Goal: Task Accomplishment & Management: Use online tool/utility

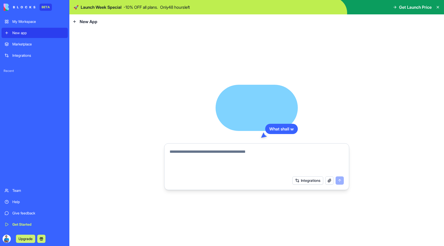
click at [217, 158] on textarea at bounding box center [257, 161] width 174 height 25
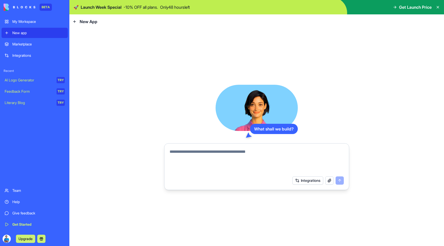
click at [220, 151] on textarea at bounding box center [257, 161] width 174 height 25
click at [221, 155] on textarea at bounding box center [257, 161] width 174 height 25
click at [28, 19] on div "My Workspace" at bounding box center [38, 21] width 52 height 5
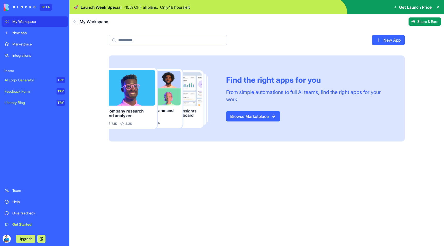
click at [262, 115] on link "Browse Marketplace" at bounding box center [253, 116] width 54 height 10
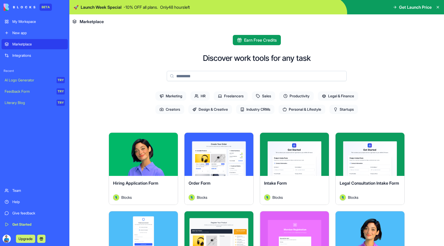
click at [301, 94] on span "Productivity" at bounding box center [296, 95] width 34 height 9
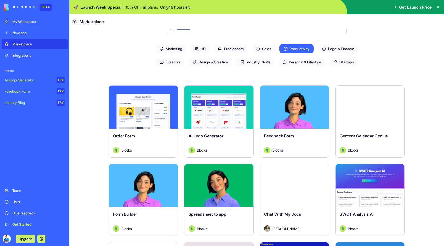
scroll to position [43, 0]
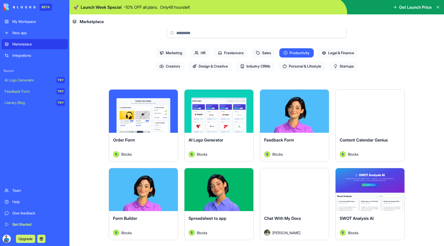
click at [179, 53] on span "Marketing" at bounding box center [170, 52] width 31 height 9
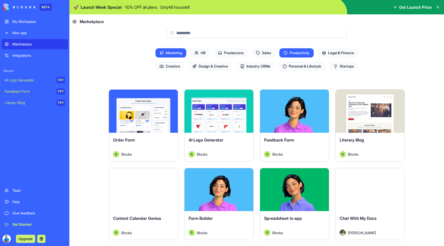
click at [294, 54] on span "Productivity" at bounding box center [296, 52] width 34 height 9
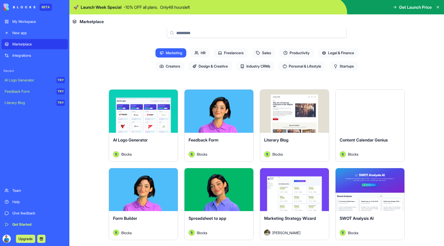
click at [175, 52] on span "Marketing" at bounding box center [170, 52] width 31 height 9
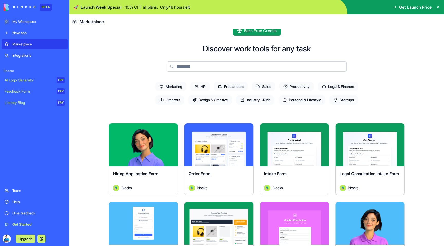
scroll to position [1, 0]
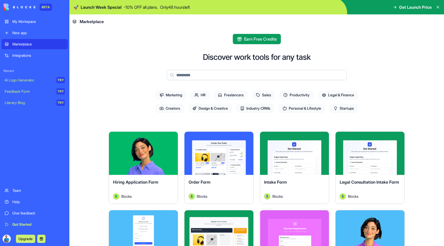
click at [213, 78] on input at bounding box center [257, 75] width 180 height 10
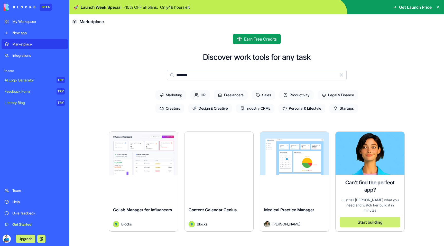
type input "********"
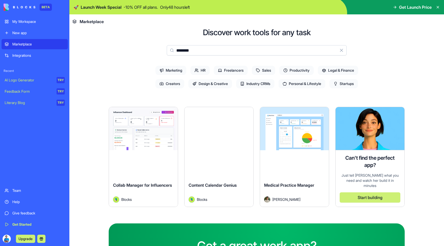
scroll to position [30, 0]
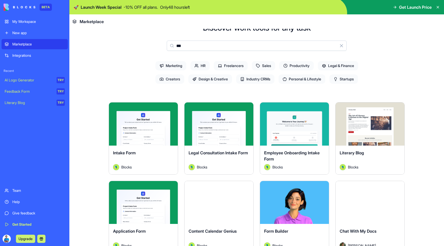
type input "****"
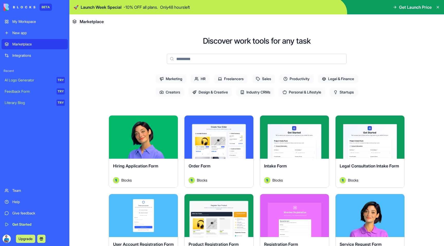
scroll to position [0, 0]
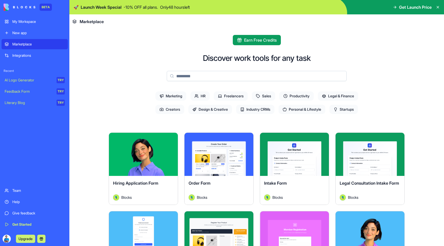
click at [33, 32] on div "New app" at bounding box center [38, 32] width 52 height 5
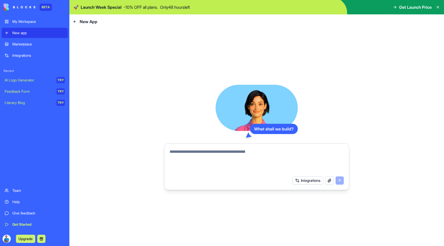
click at [204, 152] on textarea at bounding box center [257, 161] width 174 height 25
click at [309, 182] on button "Integrations" at bounding box center [307, 180] width 31 height 8
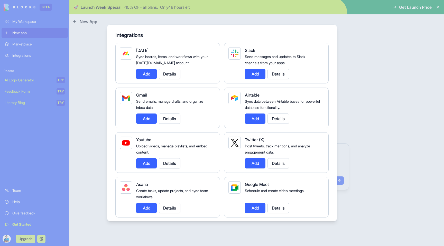
scroll to position [35, 0]
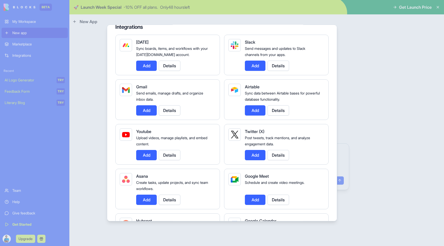
click at [253, 68] on button "Add" at bounding box center [255, 66] width 21 height 10
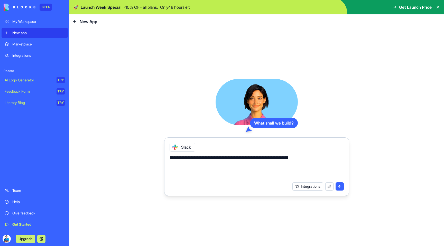
click at [323, 158] on textarea "**********" at bounding box center [257, 167] width 174 height 25
type textarea "**********"
click at [309, 189] on button "Integrations" at bounding box center [307, 186] width 31 height 8
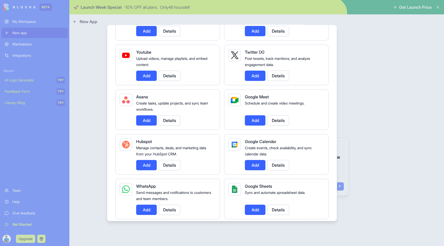
scroll to position [117, 0]
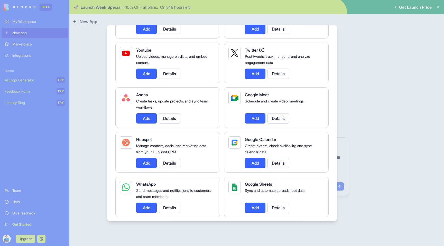
click at [253, 163] on button "Add" at bounding box center [255, 163] width 21 height 10
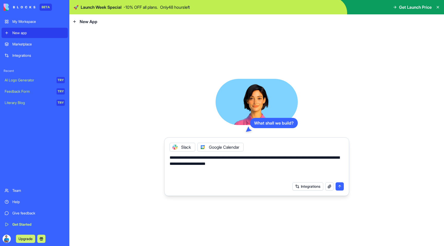
click at [311, 184] on button "Integrations" at bounding box center [307, 186] width 31 height 8
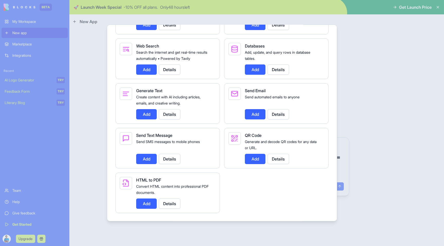
scroll to position [837, 0]
click at [349, 93] on div at bounding box center [222, 123] width 444 height 246
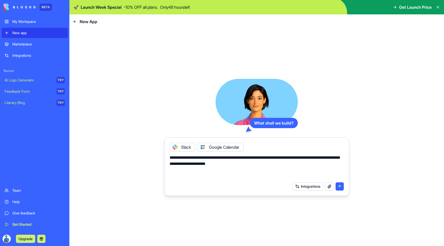
click at [365, 188] on div "**********" at bounding box center [256, 137] width 375 height 217
click at [338, 186] on button "submit" at bounding box center [340, 186] width 8 height 8
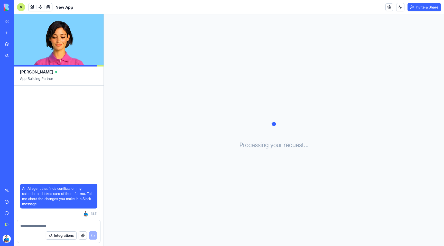
click at [58, 51] on video at bounding box center [59, 39] width 90 height 50
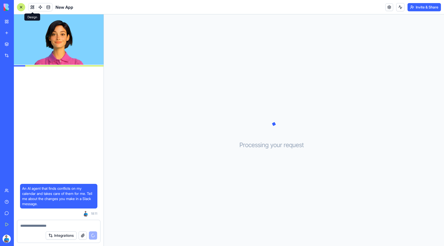
click at [33, 7] on button at bounding box center [33, 7] width 8 height 8
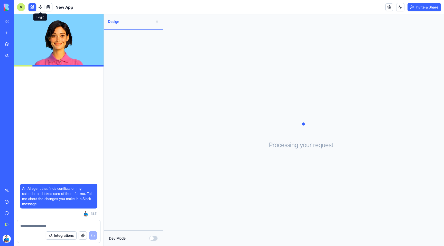
click at [42, 8] on link at bounding box center [40, 7] width 8 height 8
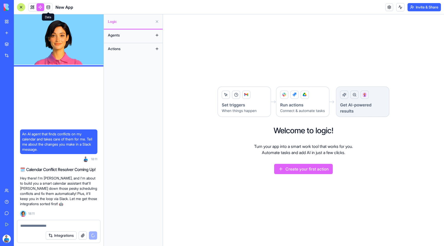
scroll to position [21, 0]
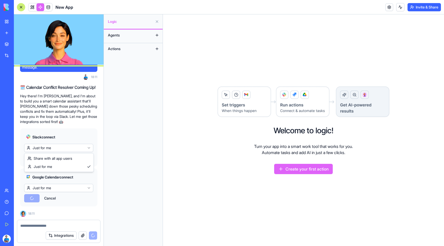
click at [59, 148] on html "BETA My Workspace New app Marketplace Integrations Recent New App AI Logo Gener…" at bounding box center [222, 123] width 444 height 246
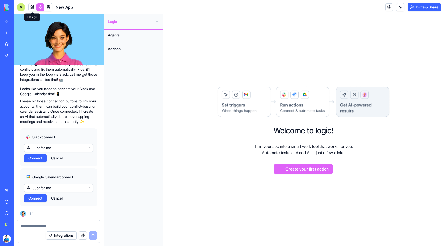
click at [32, 5] on link at bounding box center [33, 7] width 8 height 8
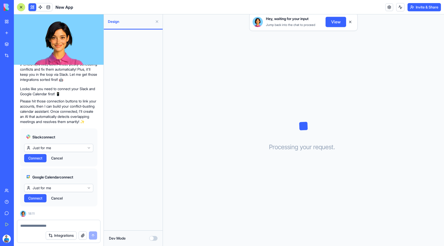
click at [40, 159] on span "Connect" at bounding box center [35, 158] width 14 height 5
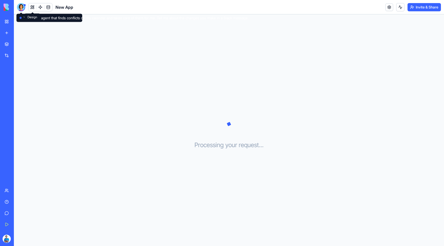
click at [31, 8] on button at bounding box center [33, 7] width 8 height 8
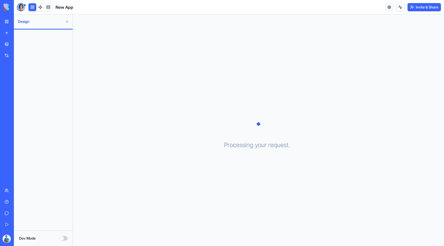
click at [22, 8] on div at bounding box center [21, 7] width 8 height 8
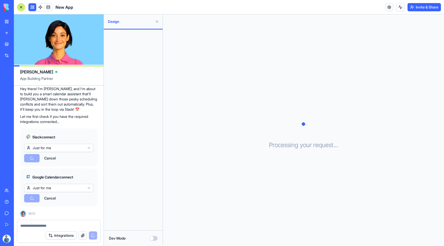
click at [52, 157] on button "Cancel" at bounding box center [50, 158] width 17 height 8
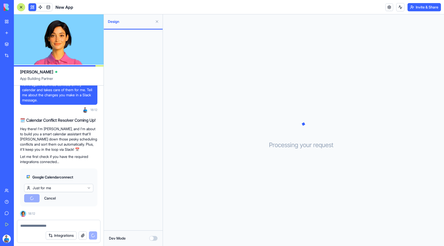
scroll to position [227, 0]
click at [48, 193] on div "Google Calendar connect Just for me Cancel" at bounding box center [58, 188] width 77 height 38
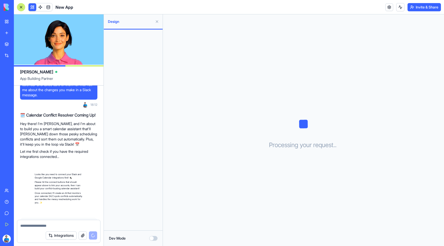
scroll to position [287, 0]
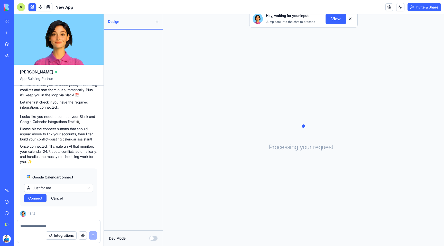
click at [35, 199] on span "Connect" at bounding box center [35, 198] width 14 height 5
click at [38, 199] on span "Connect" at bounding box center [35, 198] width 14 height 5
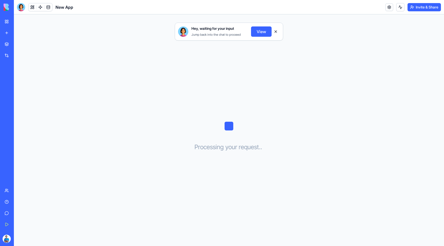
click at [258, 34] on button "View" at bounding box center [261, 31] width 21 height 10
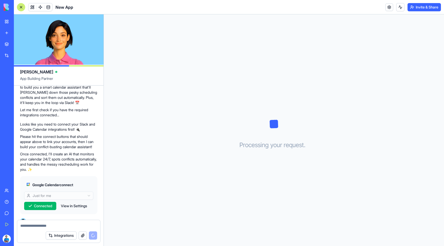
scroll to position [287, 0]
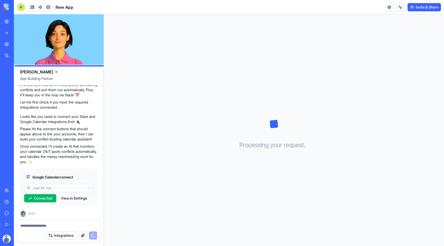
click at [43, 226] on textarea at bounding box center [58, 225] width 77 height 5
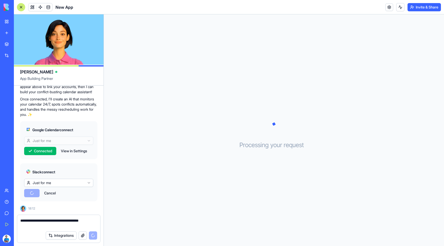
scroll to position [389, 0]
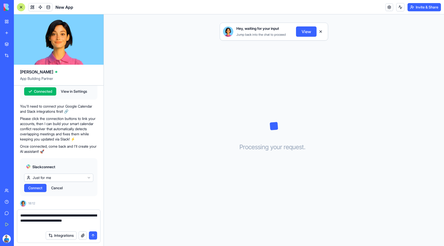
type textarea "**********"
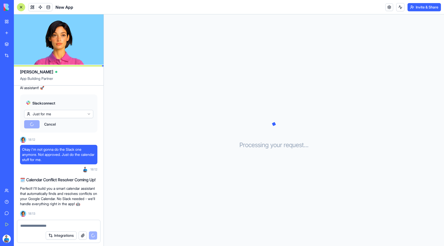
scroll to position [491, 0]
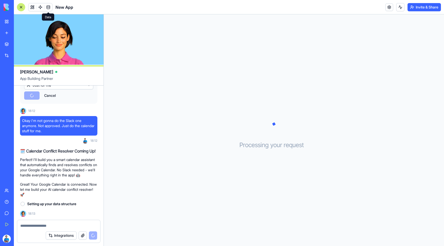
click at [48, 9] on span at bounding box center [48, 7] width 14 height 14
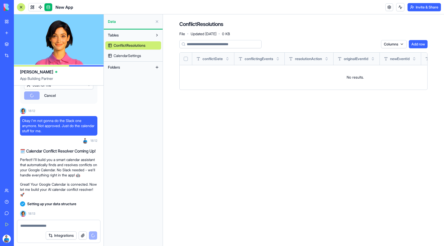
click at [134, 54] on span "CalendarSettings" at bounding box center [127, 55] width 27 height 5
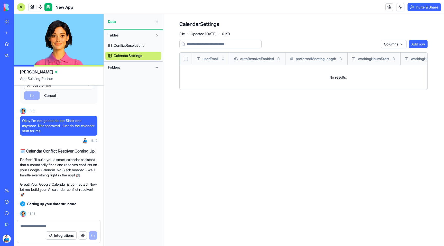
click at [136, 43] on span "ConflictResolutions" at bounding box center [129, 45] width 31 height 5
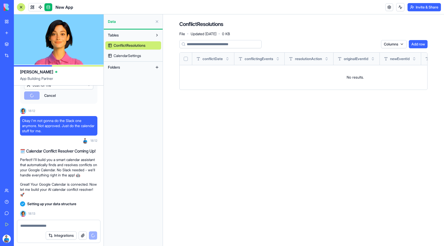
scroll to position [491, 0]
click at [41, 8] on link at bounding box center [40, 7] width 8 height 8
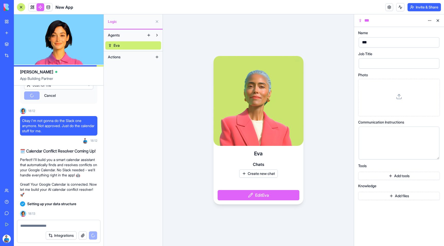
click at [134, 45] on link "Eva" at bounding box center [133, 45] width 56 height 8
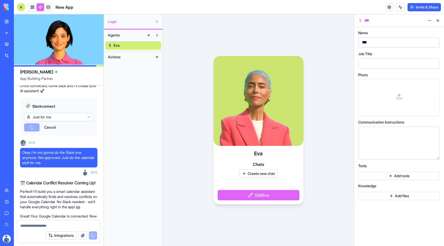
scroll to position [491, 0]
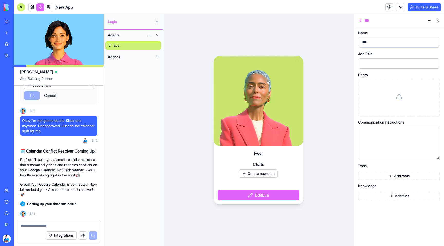
click at [124, 58] on button "Actions" at bounding box center [129, 57] width 48 height 8
click at [32, 7] on link at bounding box center [33, 7] width 8 height 8
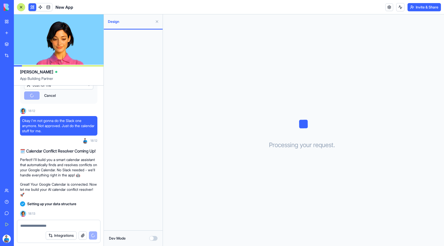
click at [40, 6] on link at bounding box center [40, 7] width 8 height 8
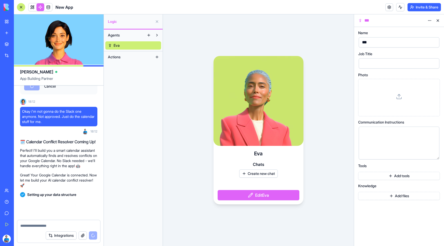
scroll to position [501, 0]
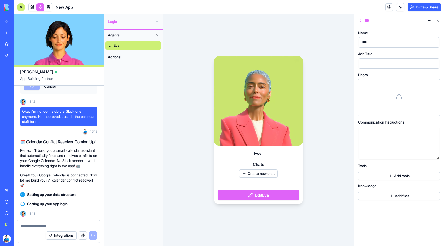
click at [40, 226] on textarea at bounding box center [58, 225] width 77 height 5
click at [123, 67] on span "DetectAndResolveConflicts" at bounding box center [136, 67] width 44 height 5
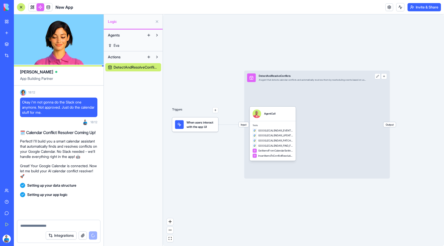
scroll to position [510, 0]
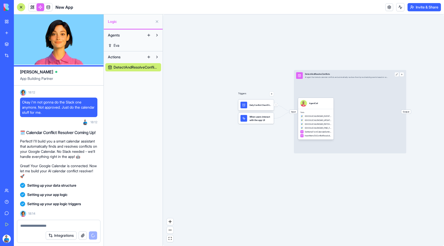
click at [248, 111] on div "Triggers" at bounding box center [256, 103] width 36 height 41
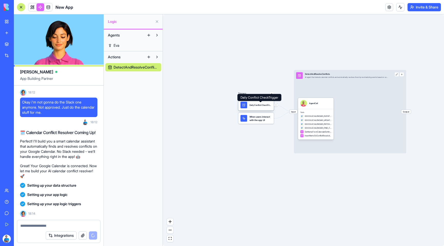
click at [251, 106] on div "Daily Conflict CheckTrigger" at bounding box center [260, 105] width 22 height 3
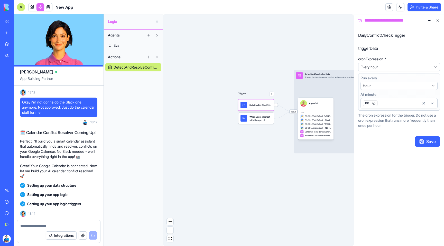
click at [254, 119] on span "When users interact with the app UI" at bounding box center [260, 118] width 22 height 7
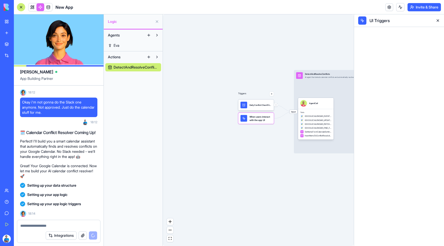
drag, startPoint x: 283, startPoint y: 151, endPoint x: 220, endPoint y: 151, distance: 63.7
click at [220, 151] on div "Triggers Daily Conflict CheckTrigger When users interact with the app UI Input …" at bounding box center [258, 130] width 191 height 232
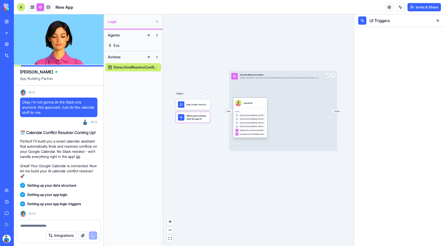
click at [247, 104] on div "AgentCall" at bounding box center [248, 103] width 8 height 6
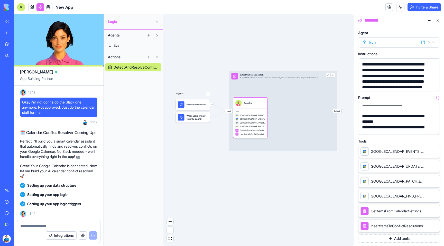
scroll to position [32, 0]
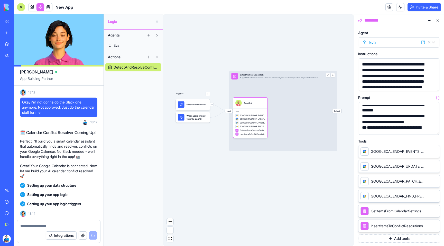
click at [400, 152] on span "GOOGLECALENDAR_EVENTS_LIST" at bounding box center [398, 151] width 54 height 5
click at [427, 151] on icon at bounding box center [428, 151] width 4 height 4
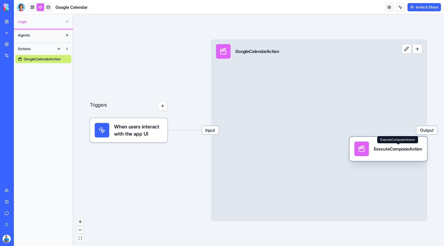
click at [389, 152] on div "ExecuteComposioAction" at bounding box center [398, 149] width 48 height 6
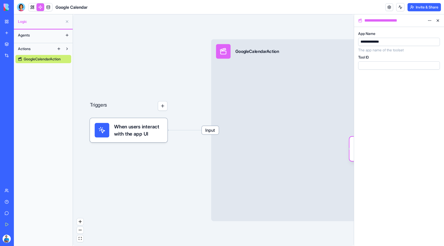
click at [439, 19] on button at bounding box center [438, 20] width 8 height 8
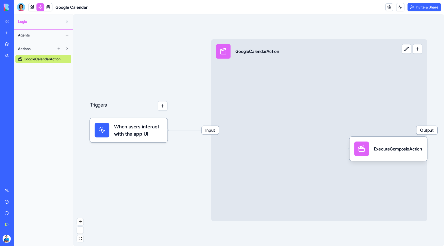
click at [20, 10] on div at bounding box center [21, 7] width 8 height 8
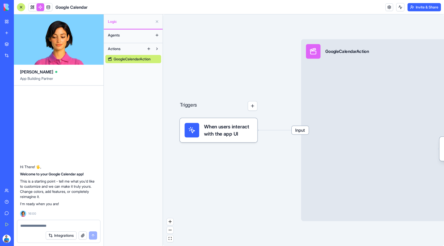
click at [137, 31] on div "Agents" at bounding box center [133, 37] width 59 height 14
click at [135, 35] on button "Agents" at bounding box center [129, 35] width 48 height 8
click at [21, 8] on div at bounding box center [21, 7] width 8 height 8
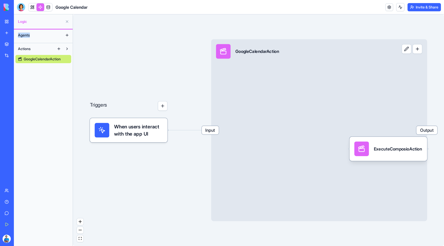
click at [7, 24] on link "My Workspace" at bounding box center [12, 21] width 21 height 10
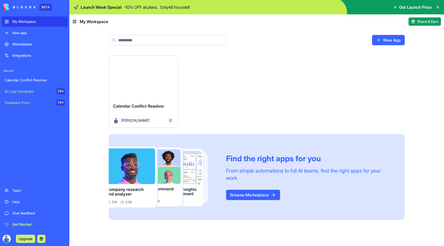
click at [148, 95] on div "Launch" at bounding box center [143, 77] width 69 height 43
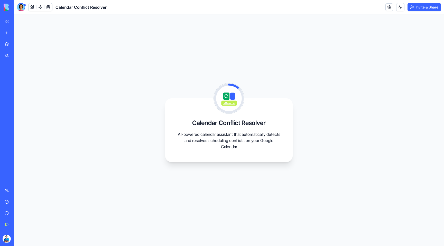
click at [21, 6] on div at bounding box center [21, 7] width 8 height 8
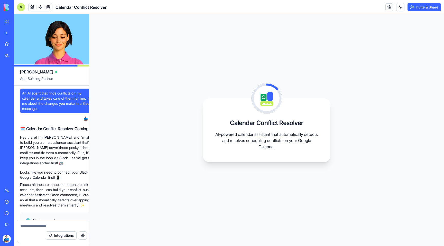
scroll to position [556, 0]
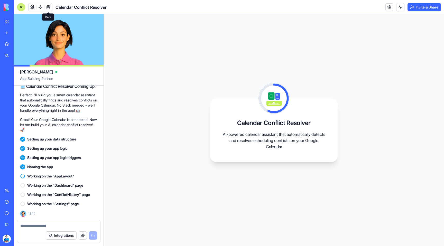
click at [48, 9] on link at bounding box center [48, 7] width 8 height 8
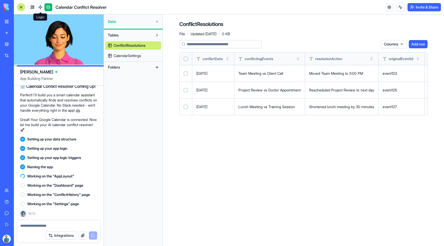
click at [41, 9] on link at bounding box center [40, 7] width 8 height 8
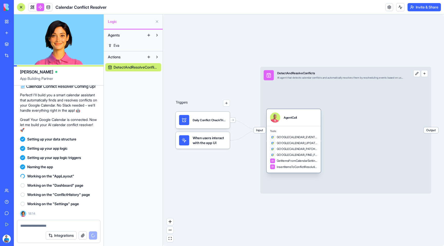
drag, startPoint x: 381, startPoint y: 152, endPoint x: 291, endPoint y: 150, distance: 89.9
click at [291, 150] on div "Triggers Daily Conflict CheckTrigger When users interact with the app UI Input …" at bounding box center [375, 162] width 231 height 191
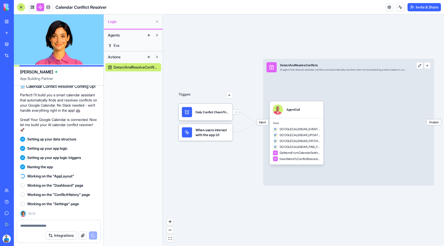
drag, startPoint x: 362, startPoint y: 78, endPoint x: 258, endPoint y: 77, distance: 103.5
click at [258, 77] on div "Triggers Daily Conflict CheckTrigger When users interact with the app UI Input …" at bounding box center [303, 130] width 281 height 232
drag, startPoint x: 353, startPoint y: 35, endPoint x: 295, endPoint y: 34, distance: 58.1
click at [295, 34] on div "Triggers Daily Conflict CheckTrigger When users interact with the app UI Input …" at bounding box center [303, 130] width 281 height 232
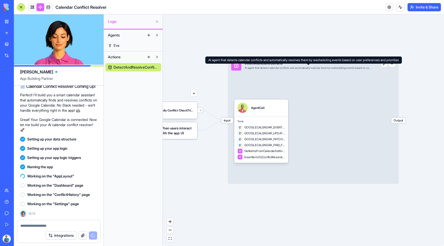
click at [303, 70] on div "Input DetectAndResolveConflicts AI agent that detects calendar conflicts and au…" at bounding box center [301, 65] width 147 height 17
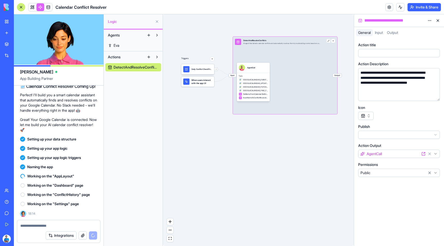
click at [367, 117] on button "button" at bounding box center [365, 116] width 15 height 8
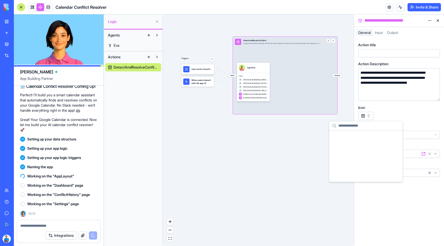
scroll to position [2550, 0]
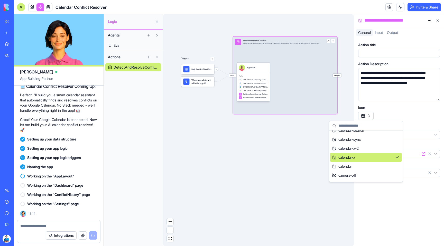
click at [266, 148] on div "Triggers Daily Conflict CheckTrigger When users interact with the app UI Input …" at bounding box center [258, 130] width 191 height 232
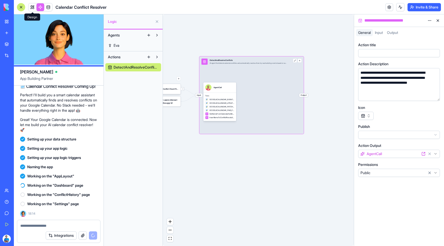
click at [33, 6] on link at bounding box center [33, 7] width 8 height 8
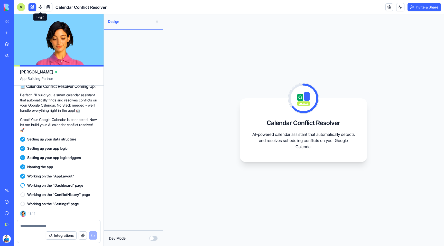
click at [39, 5] on link at bounding box center [40, 7] width 8 height 8
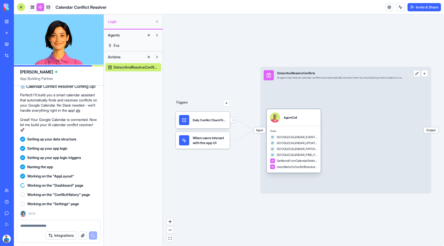
click at [289, 144] on span "GOOGLECALENDAR_UPDATE_EVENT" at bounding box center [297, 143] width 41 height 4
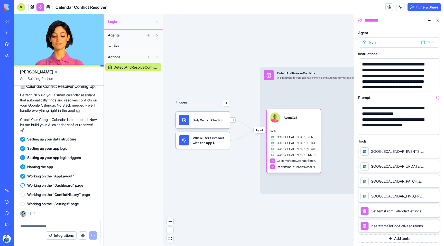
click at [388, 152] on span "GOOGLECALENDAR_EVENTS_LIST" at bounding box center [398, 151] width 54 height 5
click at [429, 211] on icon at bounding box center [428, 211] width 3 height 3
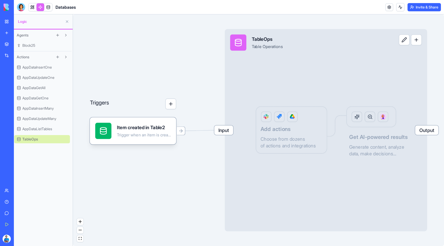
click at [39, 130] on span "AppDataListTables" at bounding box center [39, 128] width 30 height 5
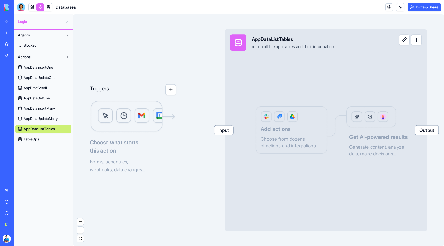
click at [43, 111] on link "AppDataInsertMany" at bounding box center [43, 108] width 56 height 8
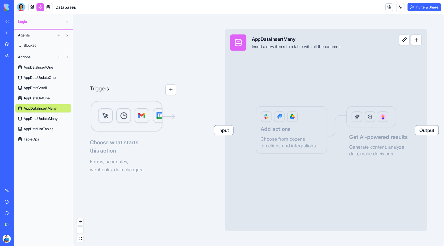
click at [44, 96] on span "AppDataGetOne" at bounding box center [37, 98] width 26 height 5
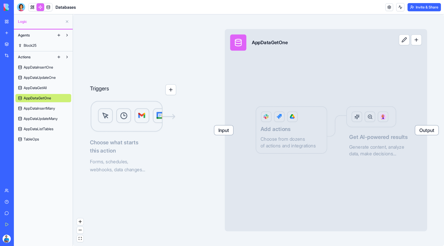
click at [44, 85] on span "AppDataGetAll" at bounding box center [35, 87] width 23 height 5
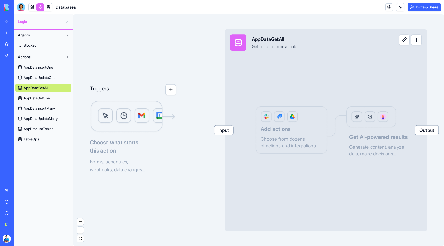
click at [43, 75] on span "AppDataUpdateOne" at bounding box center [40, 77] width 32 height 5
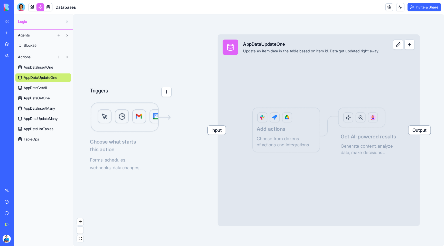
click at [42, 66] on span "AppDataInsertOne" at bounding box center [39, 67] width 30 height 5
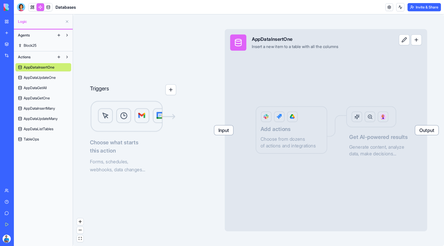
click at [43, 85] on link "AppDataGetAll" at bounding box center [43, 88] width 56 height 8
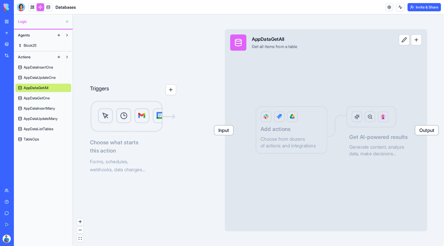
click at [41, 117] on span "AppDataUpdateMany" at bounding box center [41, 118] width 34 height 5
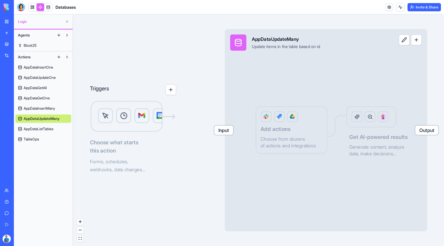
click at [38, 144] on div "Actions AppDataInsertOne AppDataUpdateOne AppDataGetAll AppDataGetOne AppDataIn…" at bounding box center [43, 98] width 59 height 94
click at [38, 139] on span "TableOps" at bounding box center [31, 139] width 15 height 5
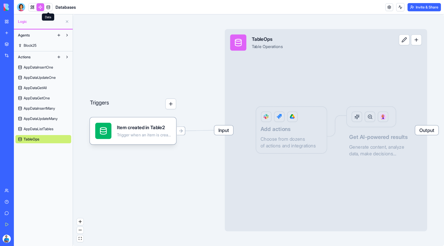
click at [45, 7] on link at bounding box center [48, 7] width 8 height 8
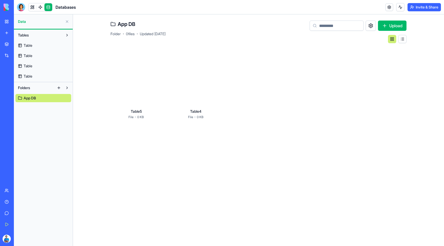
click at [37, 72] on link "Table" at bounding box center [43, 76] width 56 height 8
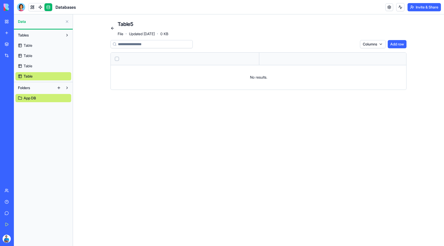
click at [38, 61] on div "Table Table Table Table" at bounding box center [43, 59] width 56 height 41
click at [41, 50] on div "Table Table Table Table" at bounding box center [43, 59] width 56 height 41
click at [38, 41] on div "Table Table Table Table" at bounding box center [43, 59] width 56 height 41
click at [38, 43] on link "Table" at bounding box center [43, 45] width 56 height 8
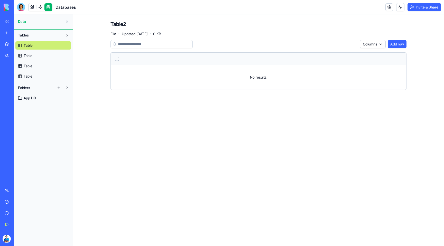
click at [41, 54] on link "Table" at bounding box center [43, 56] width 56 height 8
click at [9, 21] on link "My Workspace" at bounding box center [12, 21] width 21 height 10
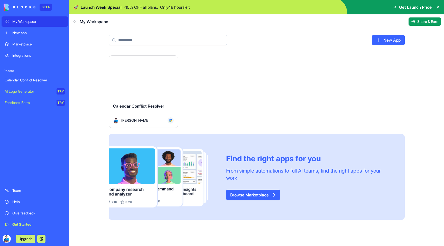
click at [28, 24] on div "My Workspace" at bounding box center [38, 21] width 52 height 5
click at [36, 84] on link "Calendar Conflict Resolver" at bounding box center [35, 80] width 66 height 10
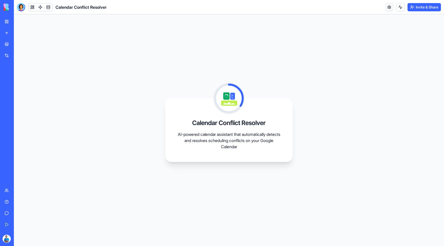
click at [22, 25] on link "My Workspace" at bounding box center [12, 21] width 21 height 10
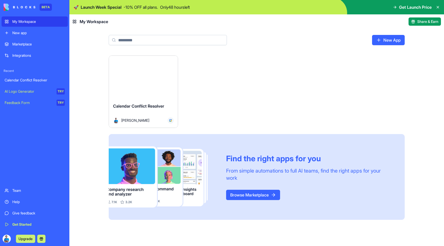
click at [137, 85] on div "Launch" at bounding box center [143, 77] width 69 height 43
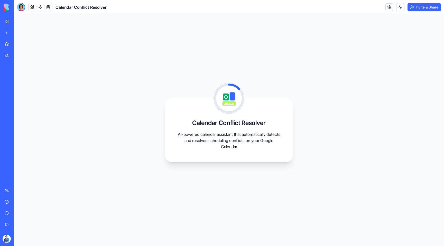
click at [26, 7] on div "Calendar Conflict Resolver" at bounding box center [62, 7] width 90 height 8
click at [22, 7] on div at bounding box center [21, 7] width 8 height 8
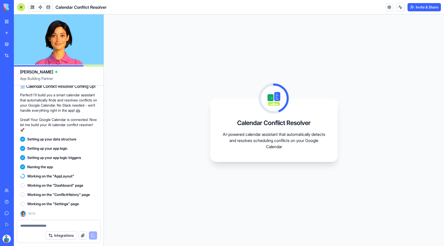
click at [173, 88] on div "Calendar Conflict Resolver AI-powered calendar assistant that automatically det…" at bounding box center [274, 130] width 340 height 232
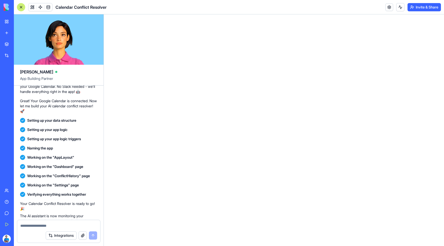
scroll to position [556, 0]
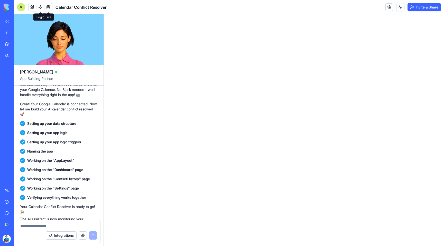
click at [38, 8] on span at bounding box center [40, 7] width 14 height 14
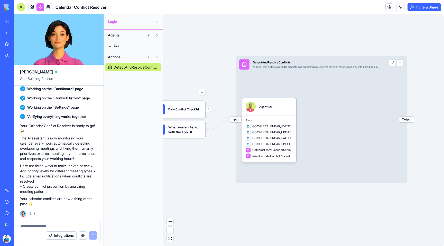
scroll to position [658, 0]
click at [31, 6] on link at bounding box center [33, 7] width 8 height 8
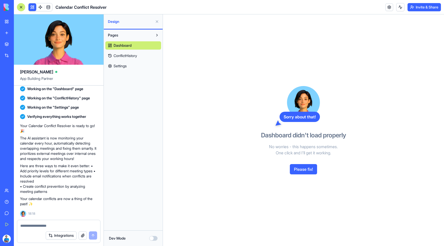
click at [310, 168] on button "Please fix!" at bounding box center [303, 169] width 27 height 10
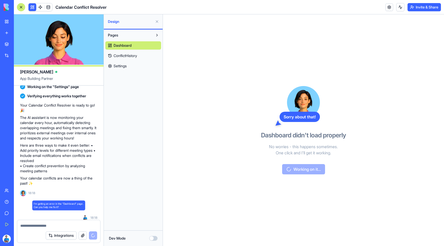
scroll to position [683, 0]
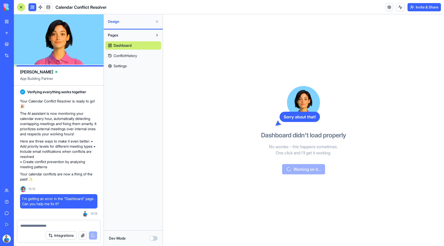
click at [123, 58] on span "ConflictHistory" at bounding box center [125, 55] width 23 height 5
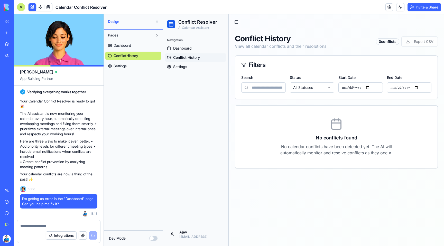
click at [124, 67] on span "Settings" at bounding box center [120, 65] width 13 height 5
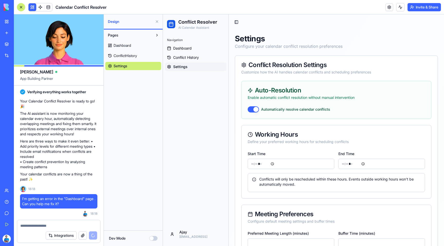
click at [126, 57] on span "ConflictHistory" at bounding box center [125, 55] width 23 height 5
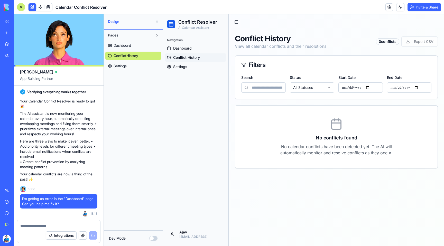
click at [127, 44] on span "Dashboard" at bounding box center [122, 45] width 17 height 5
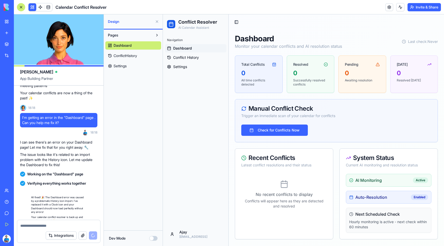
scroll to position [785, 0]
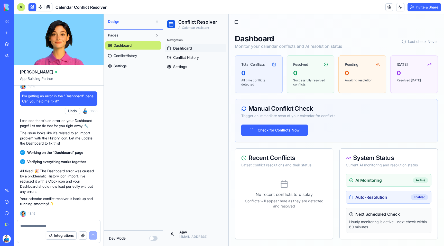
click at [293, 206] on p "Conflicts will appear here as they are detected and resolved" at bounding box center [284, 204] width 86 height 10
click at [288, 132] on button "Check for Conflicts Now" at bounding box center [274, 130] width 67 height 11
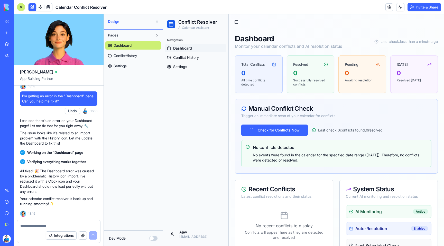
click at [50, 224] on textarea at bounding box center [58, 225] width 77 height 5
type textarea "*"
type textarea "**********"
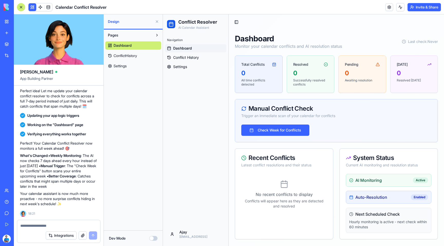
scroll to position [952, 0]
click at [294, 130] on button "Check Week for Conflicts" at bounding box center [275, 130] width 68 height 11
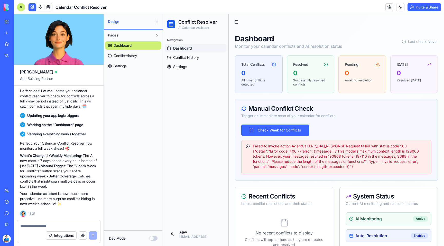
click at [58, 224] on textarea at bounding box center [58, 225] width 77 height 5
type textarea "**********"
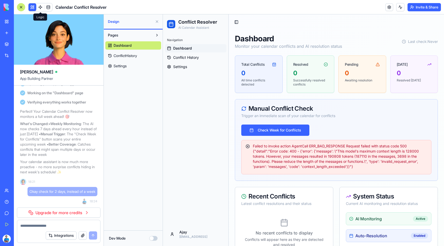
click at [40, 8] on span at bounding box center [40, 7] width 14 height 14
